Goal: Transaction & Acquisition: Purchase product/service

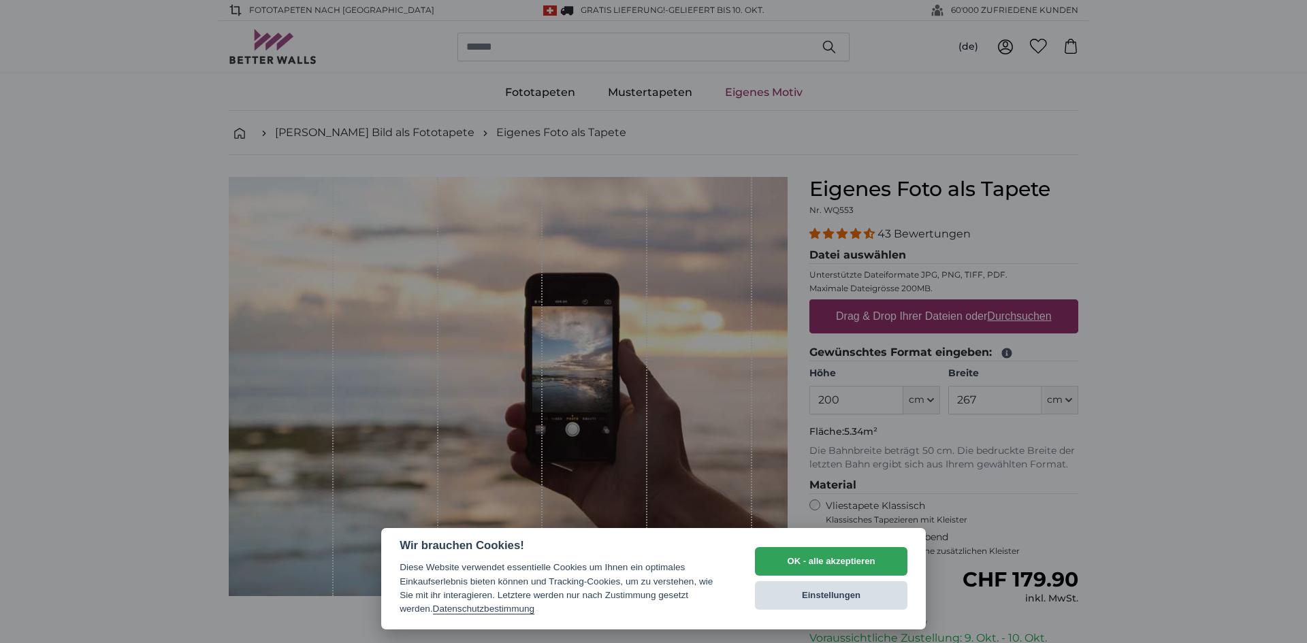
click at [782, 600] on button "Einstellungen" at bounding box center [831, 595] width 152 height 29
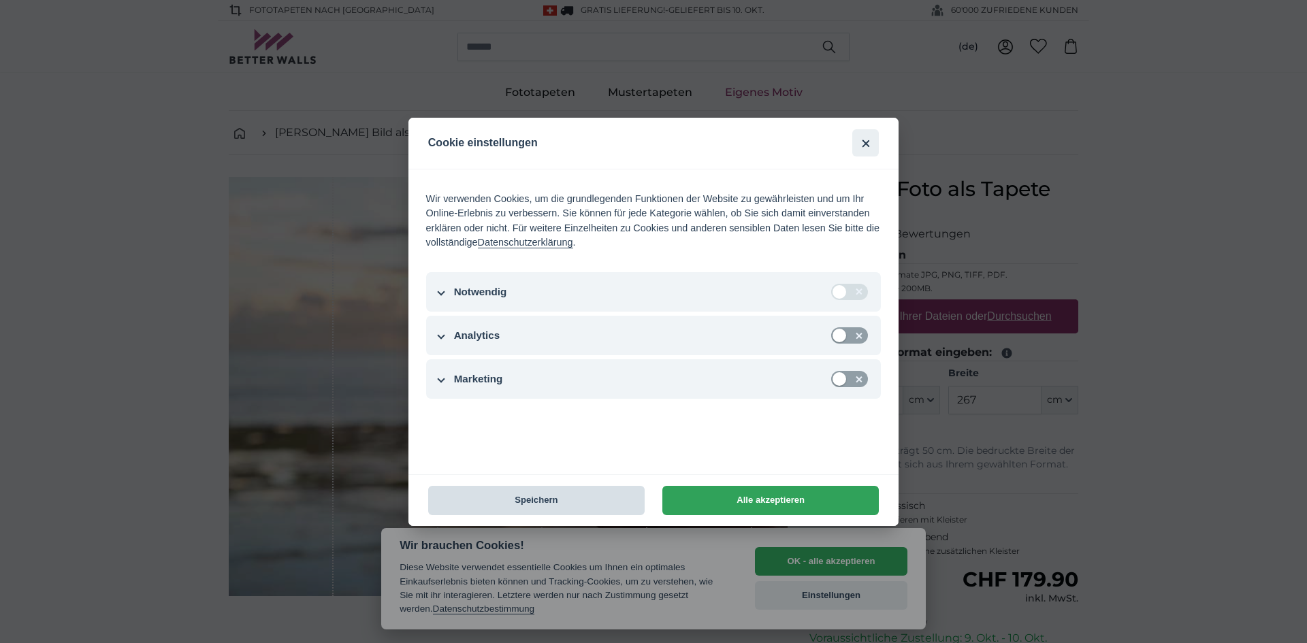
click at [514, 500] on button "Speichern" at bounding box center [536, 500] width 216 height 29
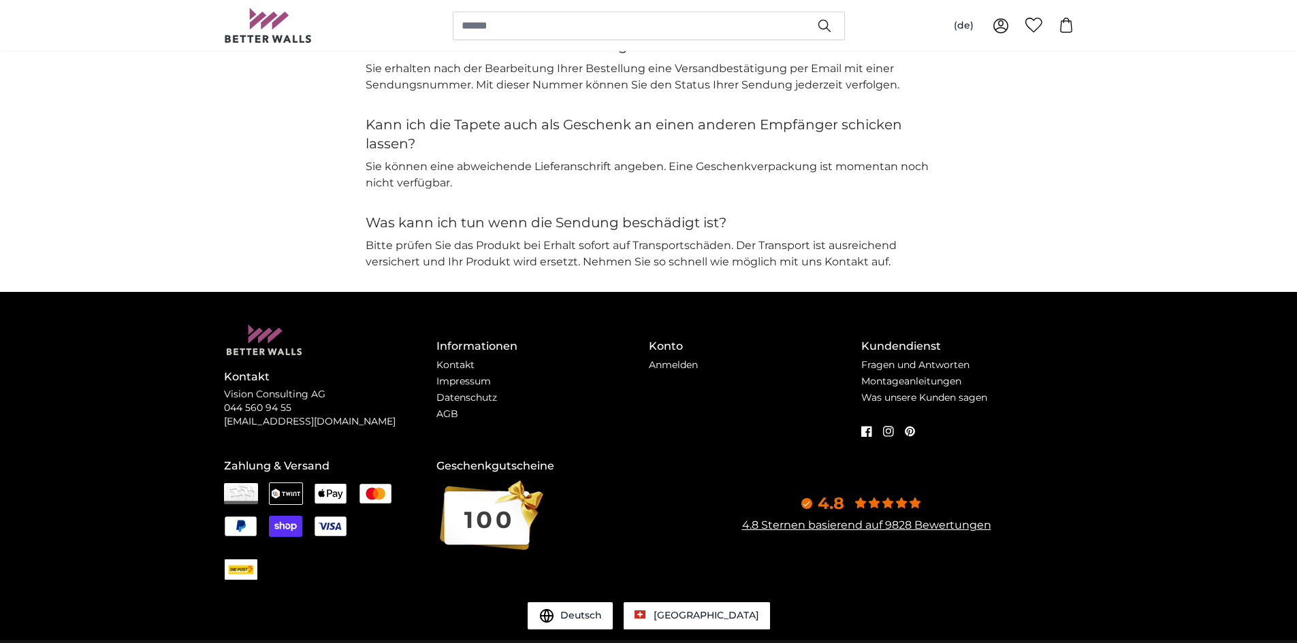
scroll to position [3199, 0]
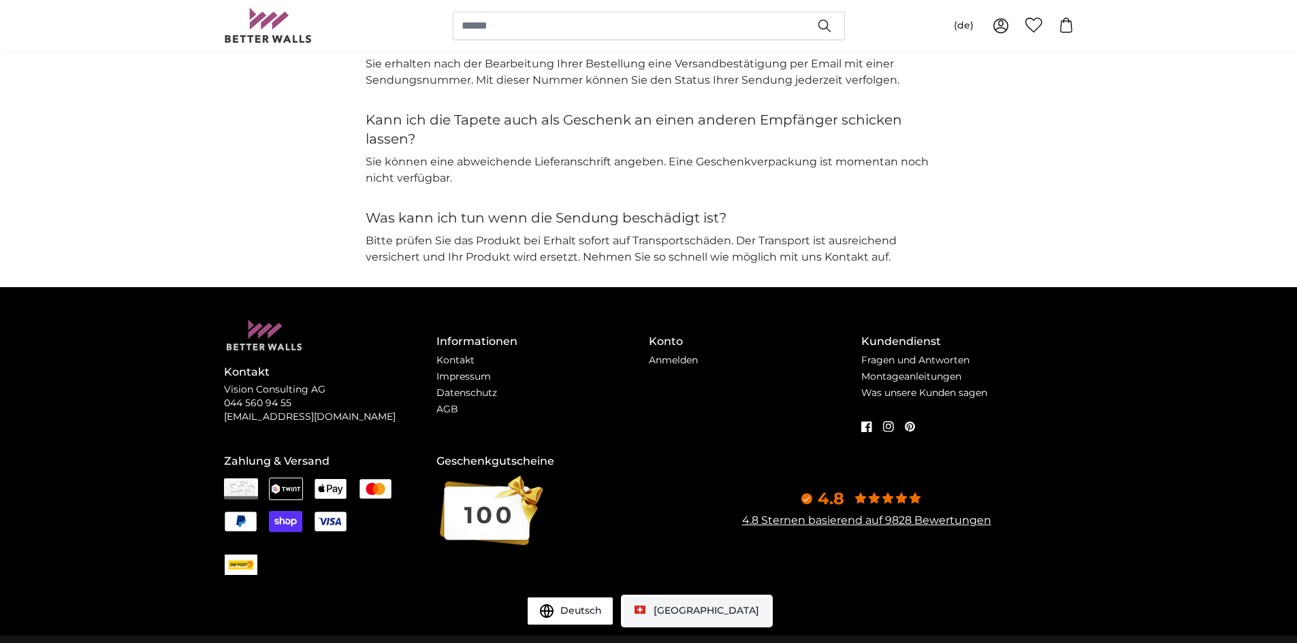
click at [694, 610] on span "[GEOGRAPHIC_DATA]" at bounding box center [705, 610] width 105 height 12
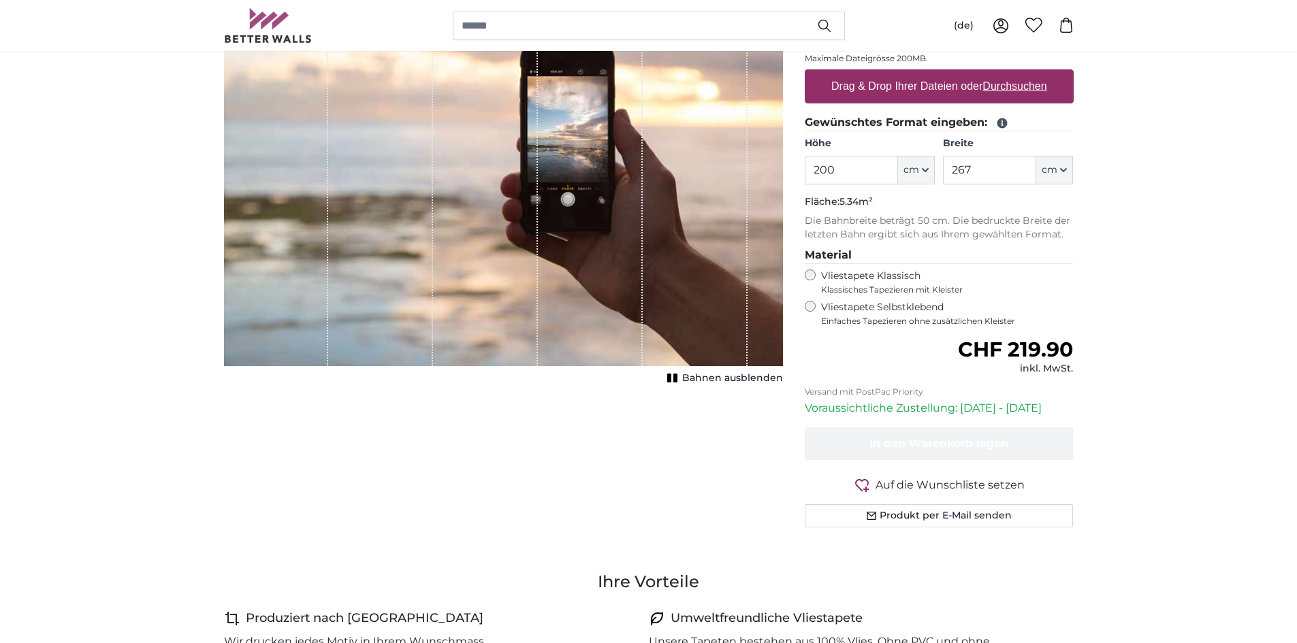
scroll to position [136, 0]
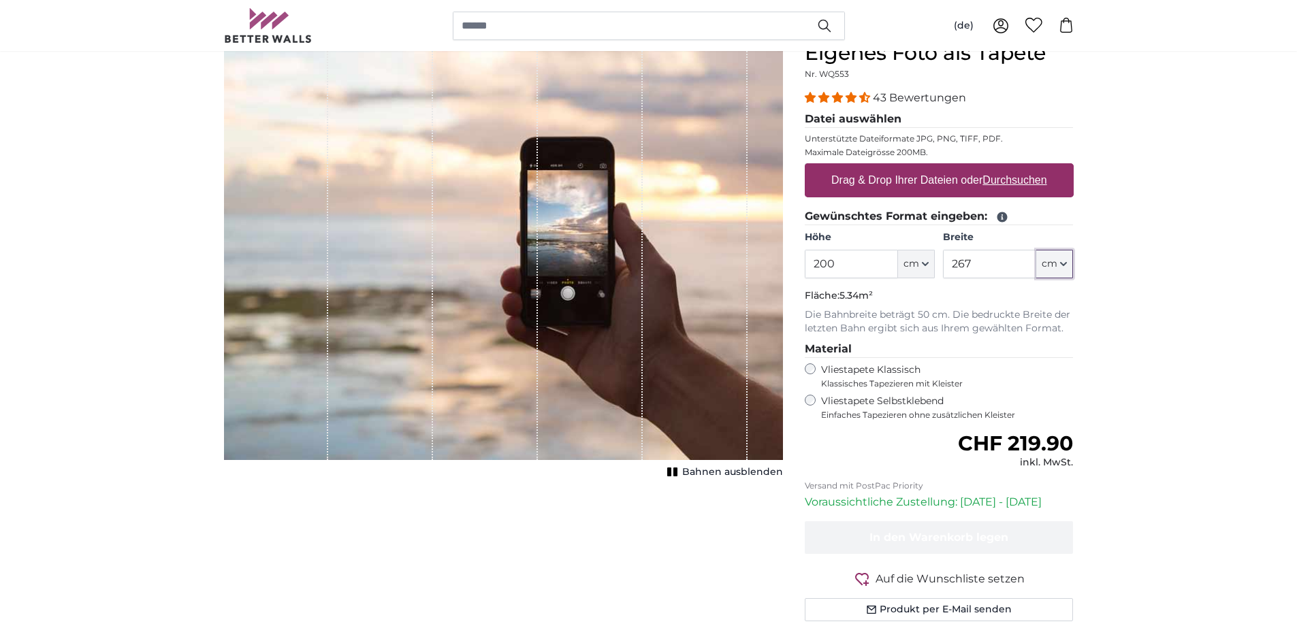
click at [1062, 261] on icon "button" at bounding box center [1063, 264] width 7 height 7
click at [981, 265] on input "267" at bounding box center [989, 264] width 93 height 29
type input "2"
type input "300"
click at [1053, 265] on span "cm" at bounding box center [1049, 264] width 16 height 14
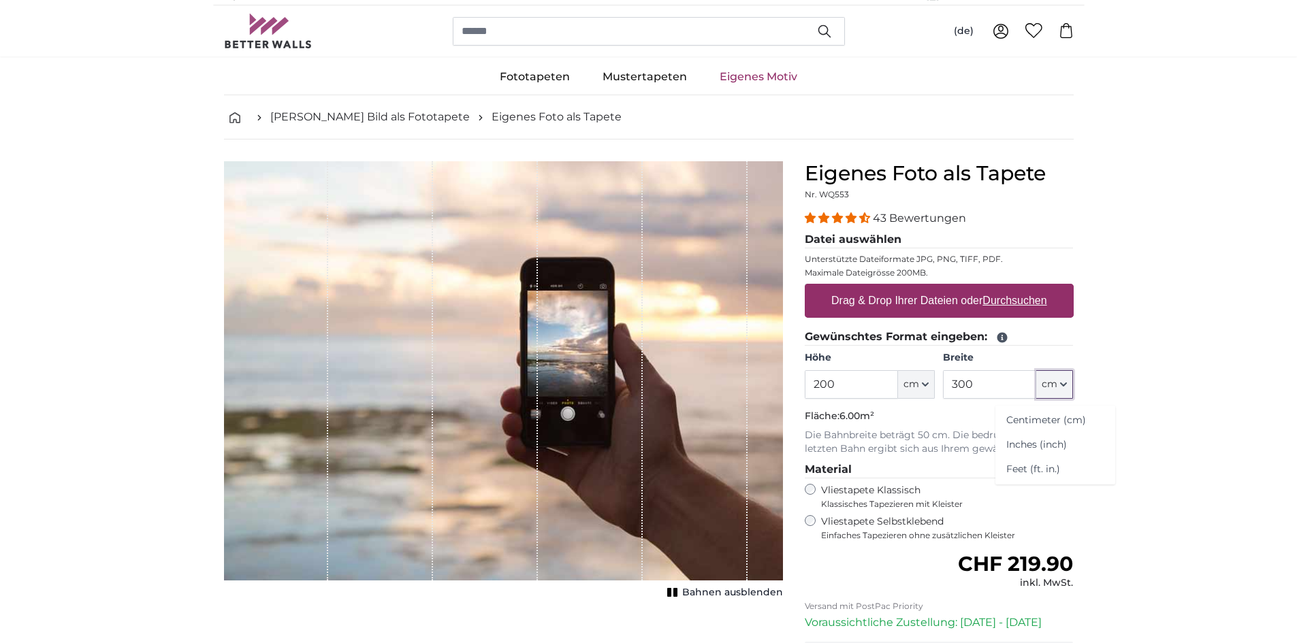
scroll to position [0, 0]
